Goal: Task Accomplishment & Management: Manage account settings

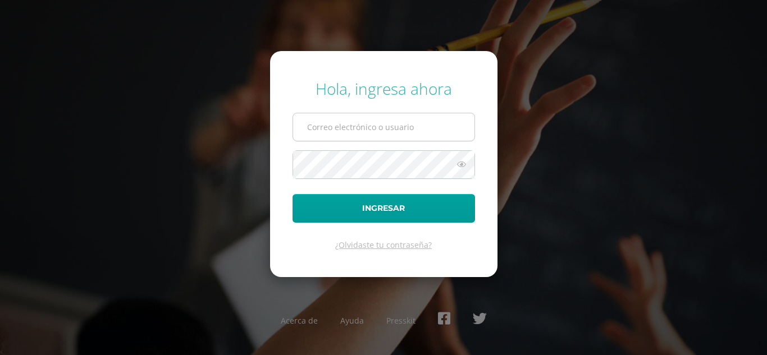
click at [366, 126] on input "text" at bounding box center [383, 127] width 181 height 28
type input "[EMAIL_ADDRESS][DOMAIN_NAME]"
click at [292, 194] on button "Ingresar" at bounding box center [383, 208] width 182 height 29
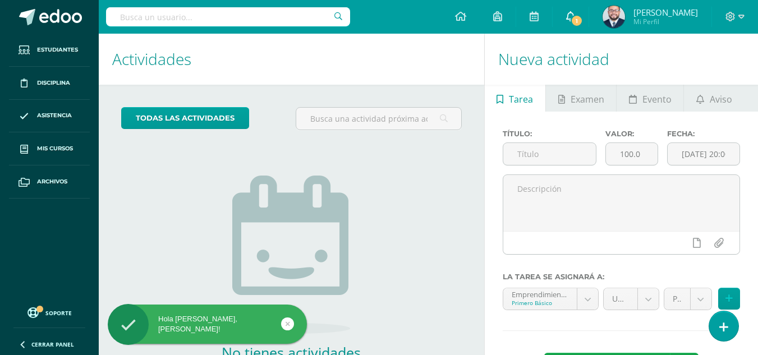
click at [569, 14] on icon at bounding box center [570, 16] width 9 height 10
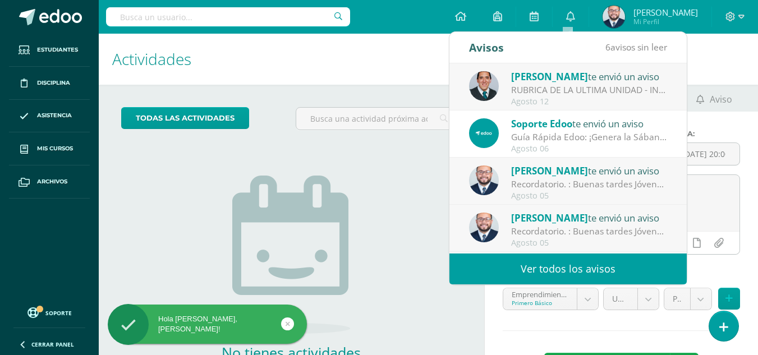
click at [572, 85] on div "RUBRICA DE LA ULTIMA UNIDAD - INFORMACION IMPORTANTE-: Buenas tardes Estimados …" at bounding box center [589, 90] width 156 height 13
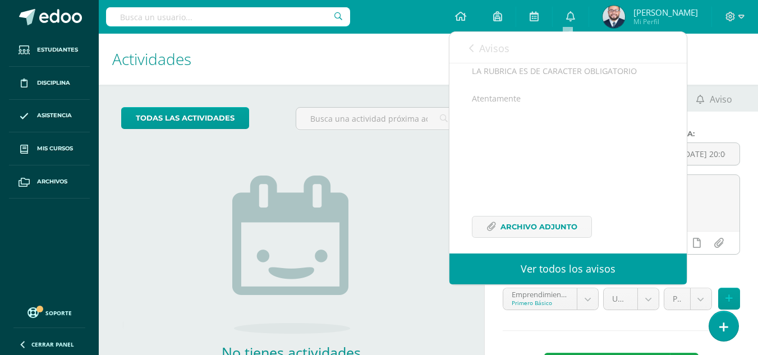
scroll to position [303, 0]
click at [514, 221] on span "Archivo Adjunto" at bounding box center [539, 218] width 77 height 21
click at [566, 16] on icon at bounding box center [570, 16] width 9 height 10
